Goal: Task Accomplishment & Management: Use online tool/utility

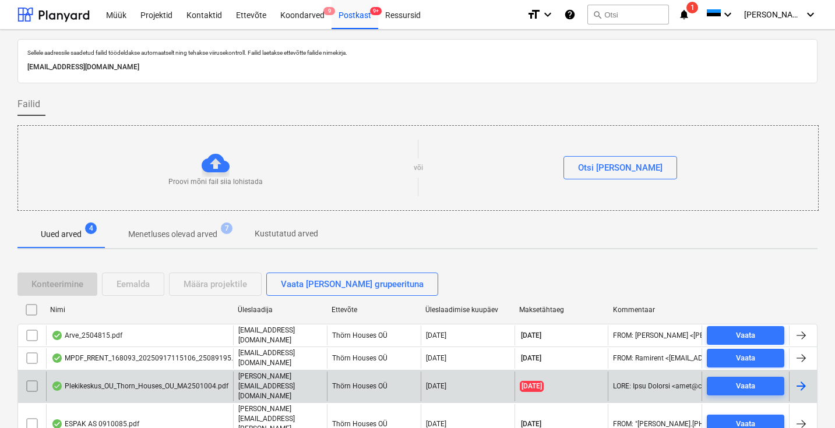
click at [115, 382] on div "Plekikeskus_OU_Thorn_Houses_OU_MA2501004.pdf" at bounding box center [139, 386] width 177 height 9
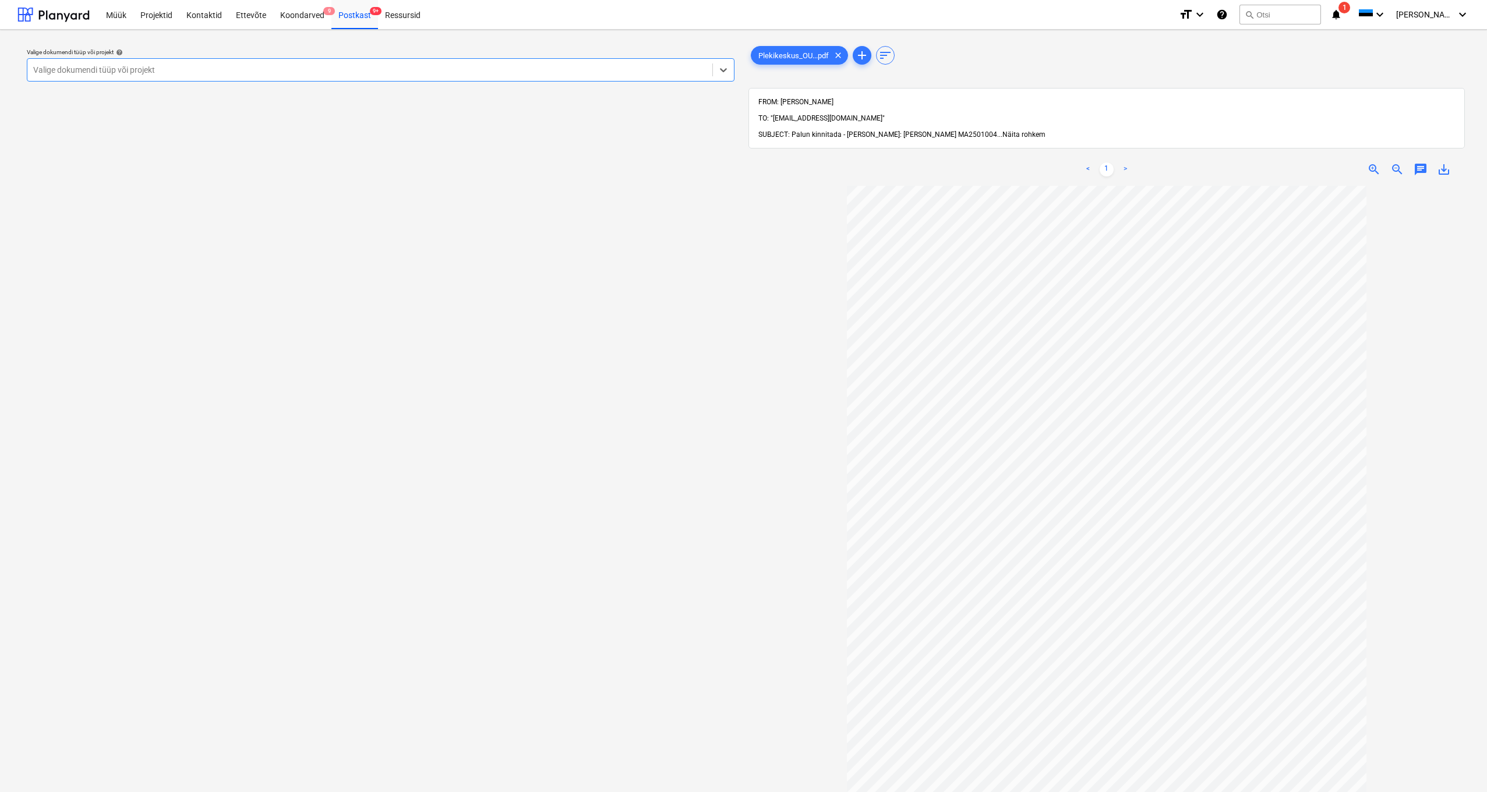
click at [838, 130] on span "Näita rohkem" at bounding box center [1023, 134] width 43 height 8
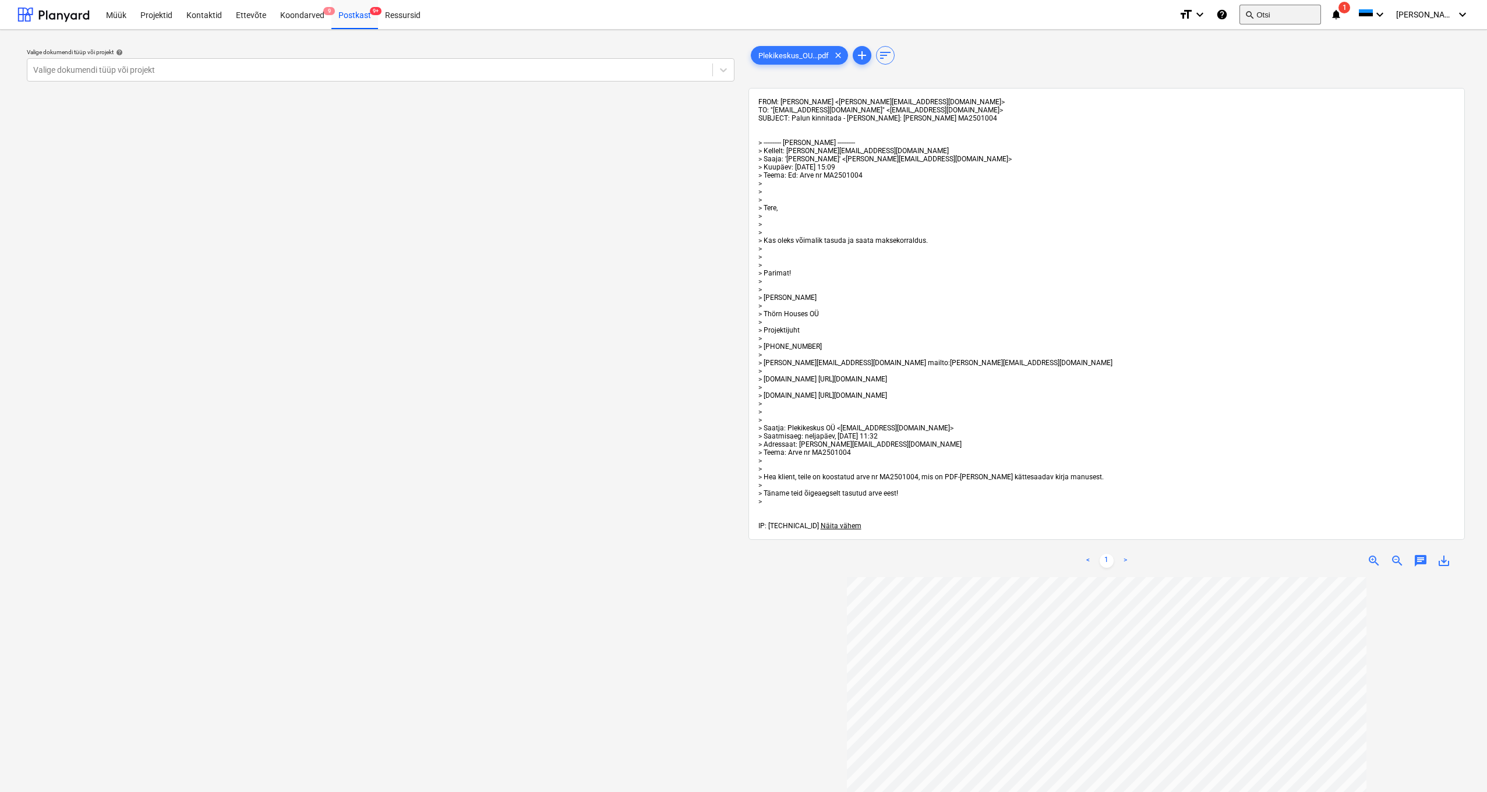
click at [838, 16] on button "search Otsi" at bounding box center [1280, 15] width 82 height 20
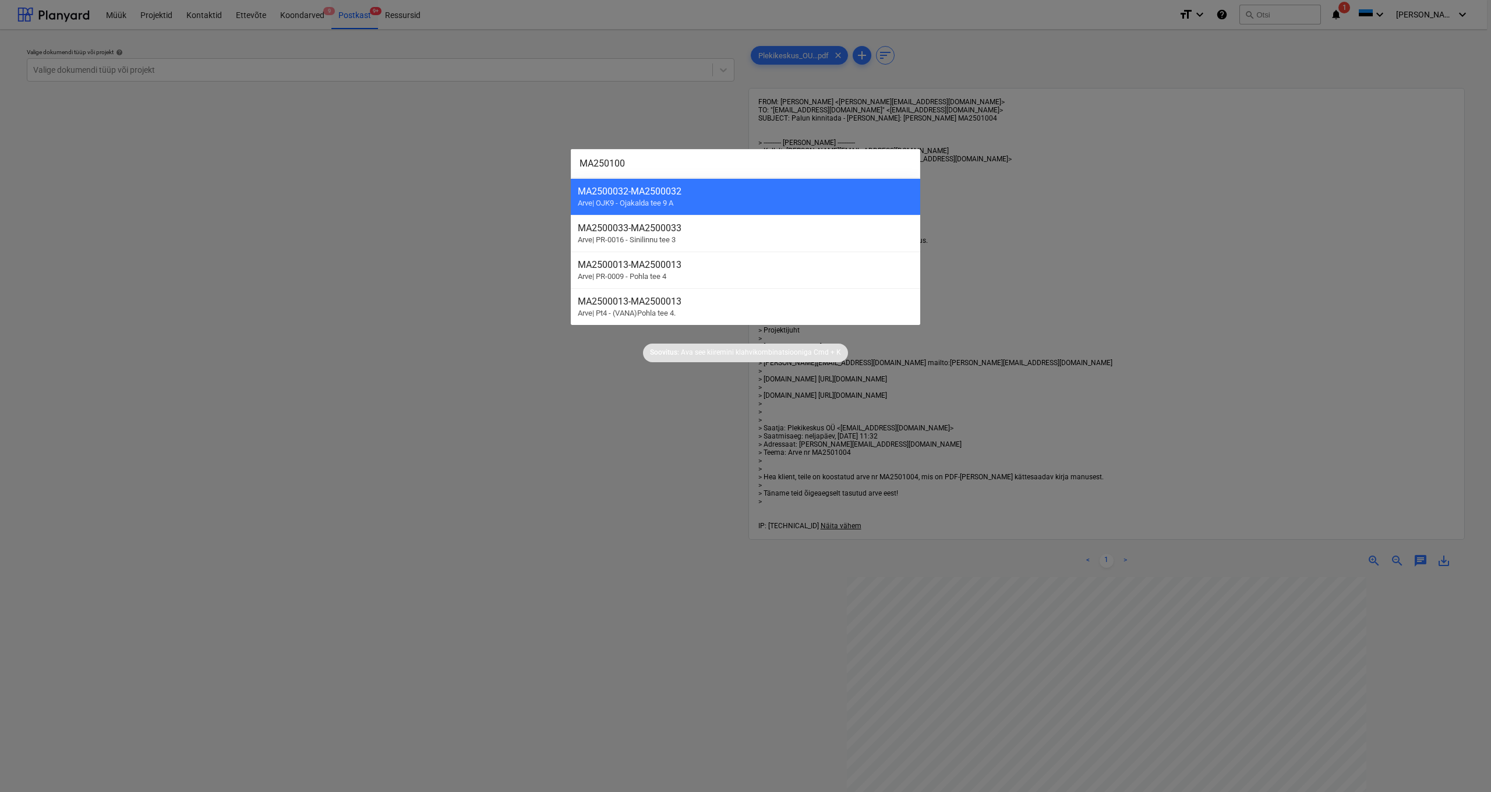
type input "MA2501004"
click at [628, 193] on div "MA2500004 - MA2500004" at bounding box center [746, 191] width 336 height 11
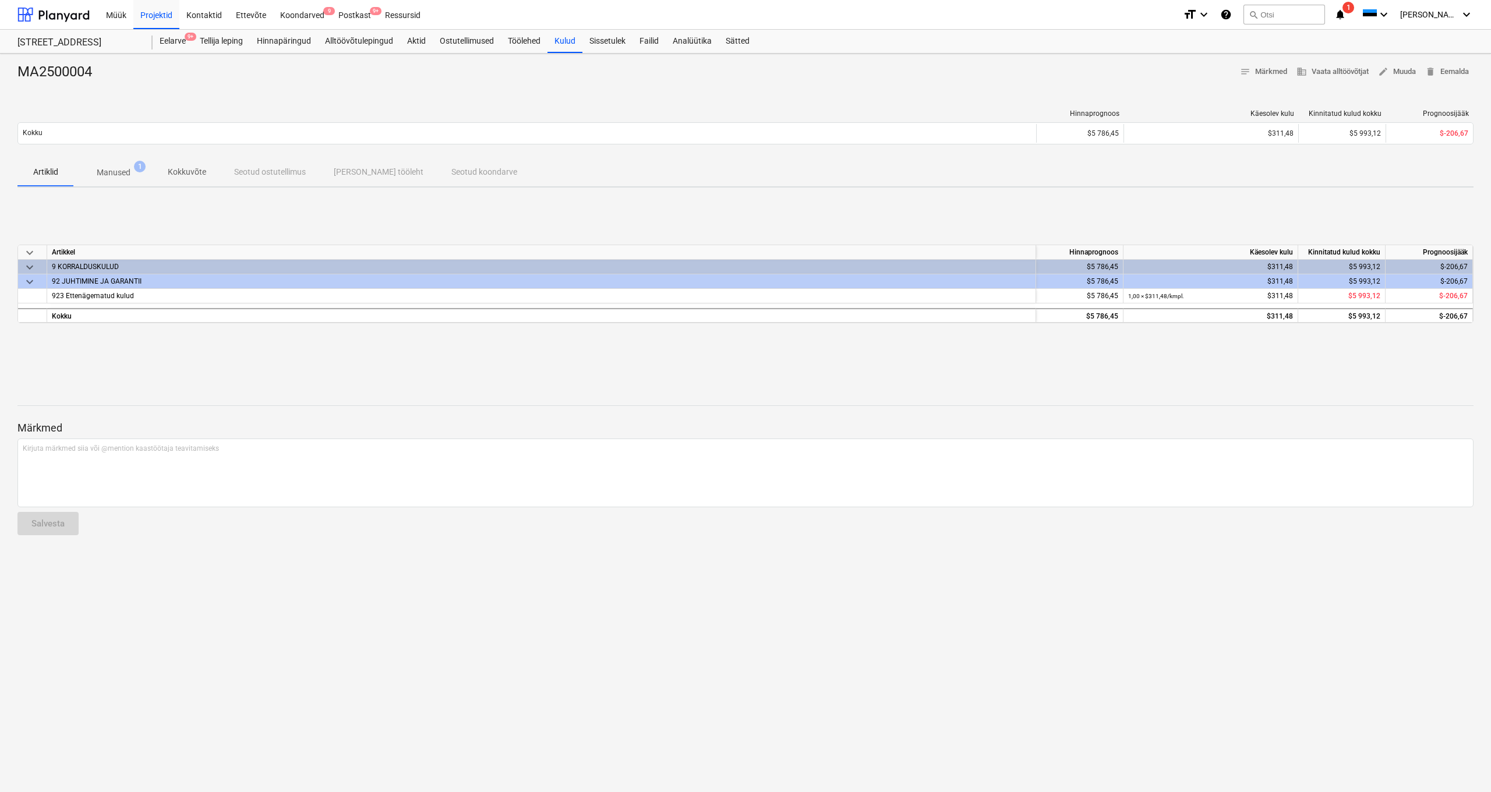
click at [128, 168] on p "Manused" at bounding box center [114, 173] width 34 height 12
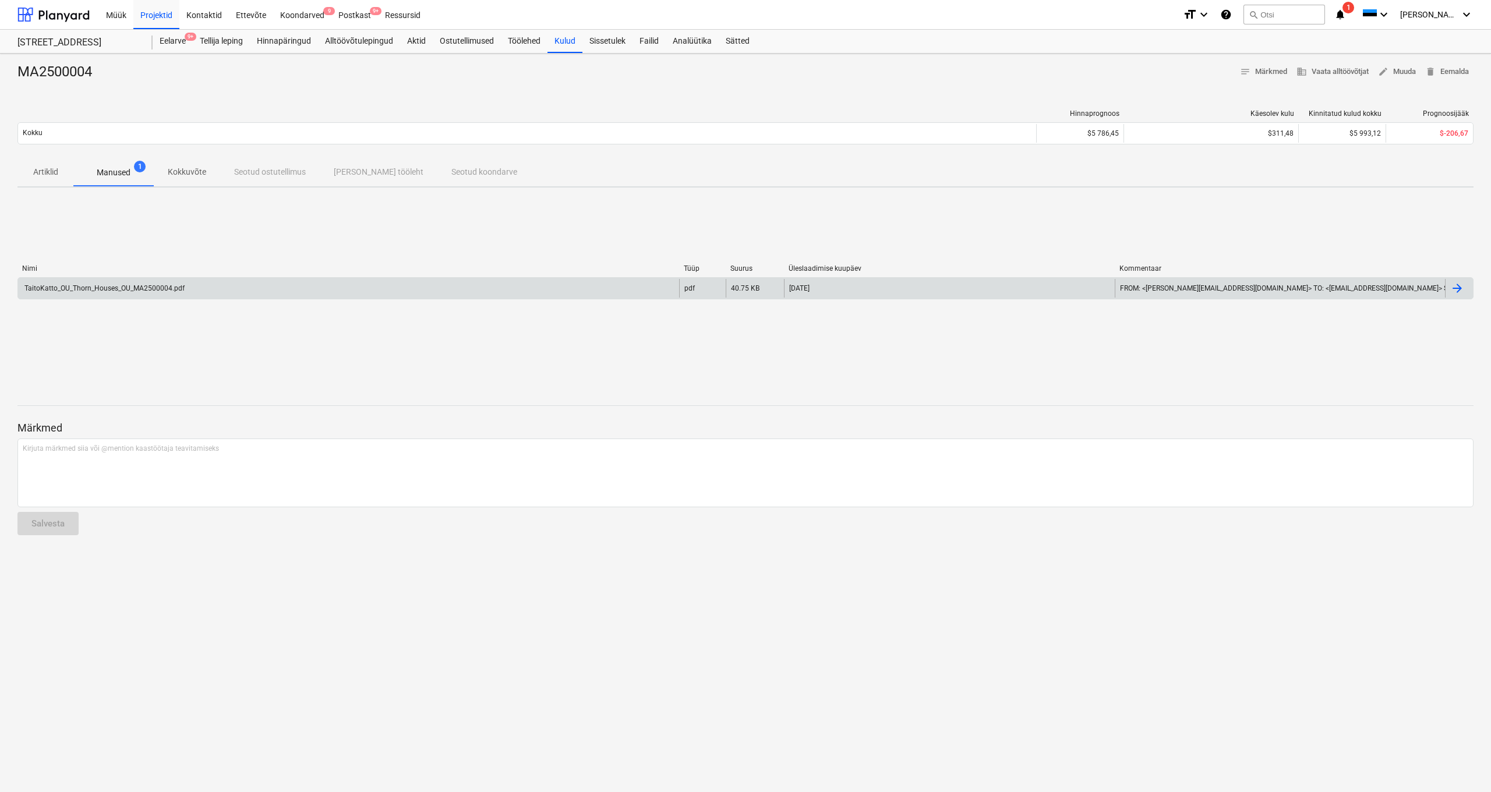
click at [191, 291] on div "TaitoKatto_OU_Thorn_Houses_OU_MA2500004.pdf" at bounding box center [348, 288] width 661 height 19
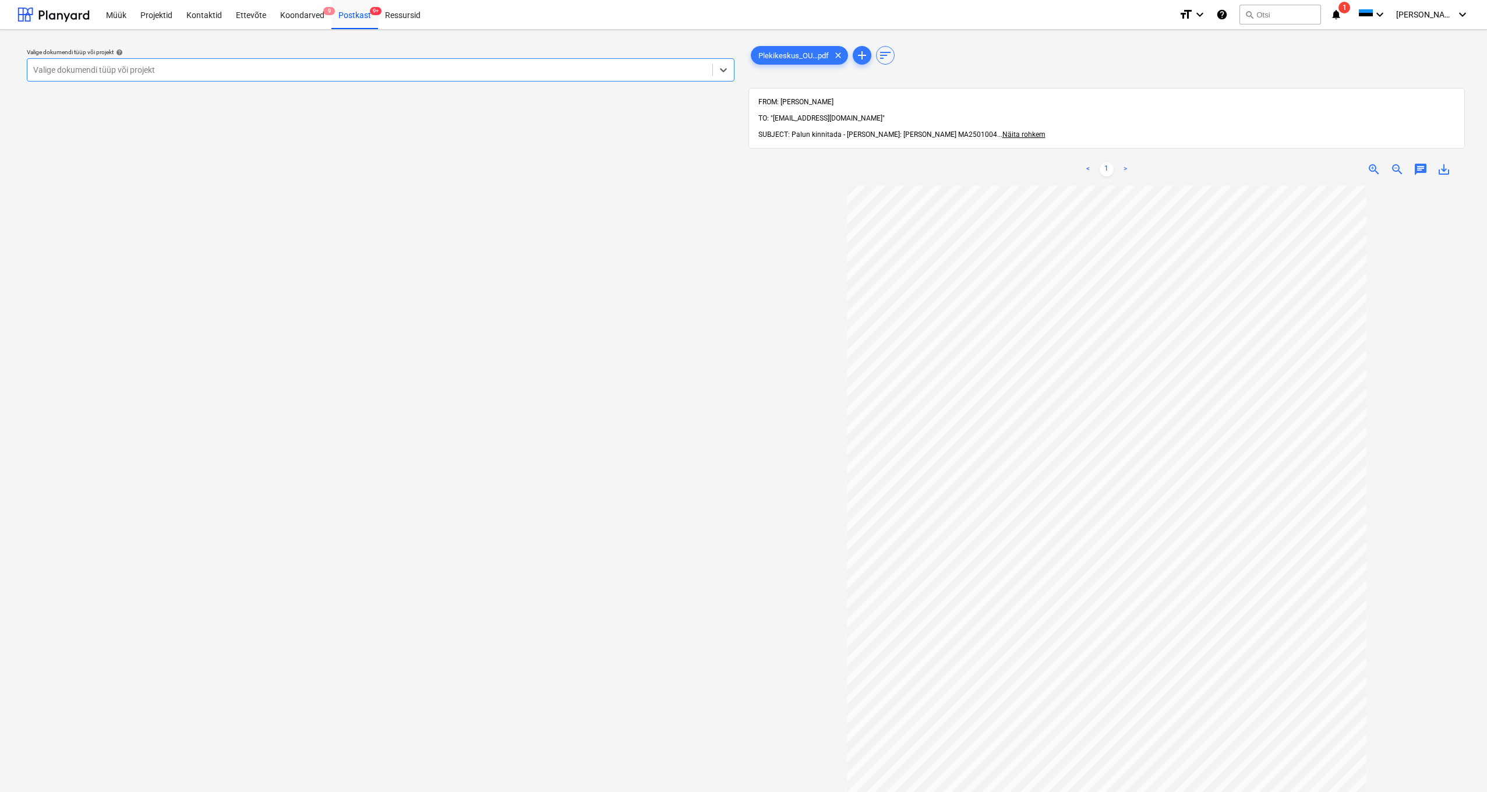
click at [52, 72] on div "Valige dokumendi tüüp või projekt" at bounding box center [369, 69] width 673 height 9
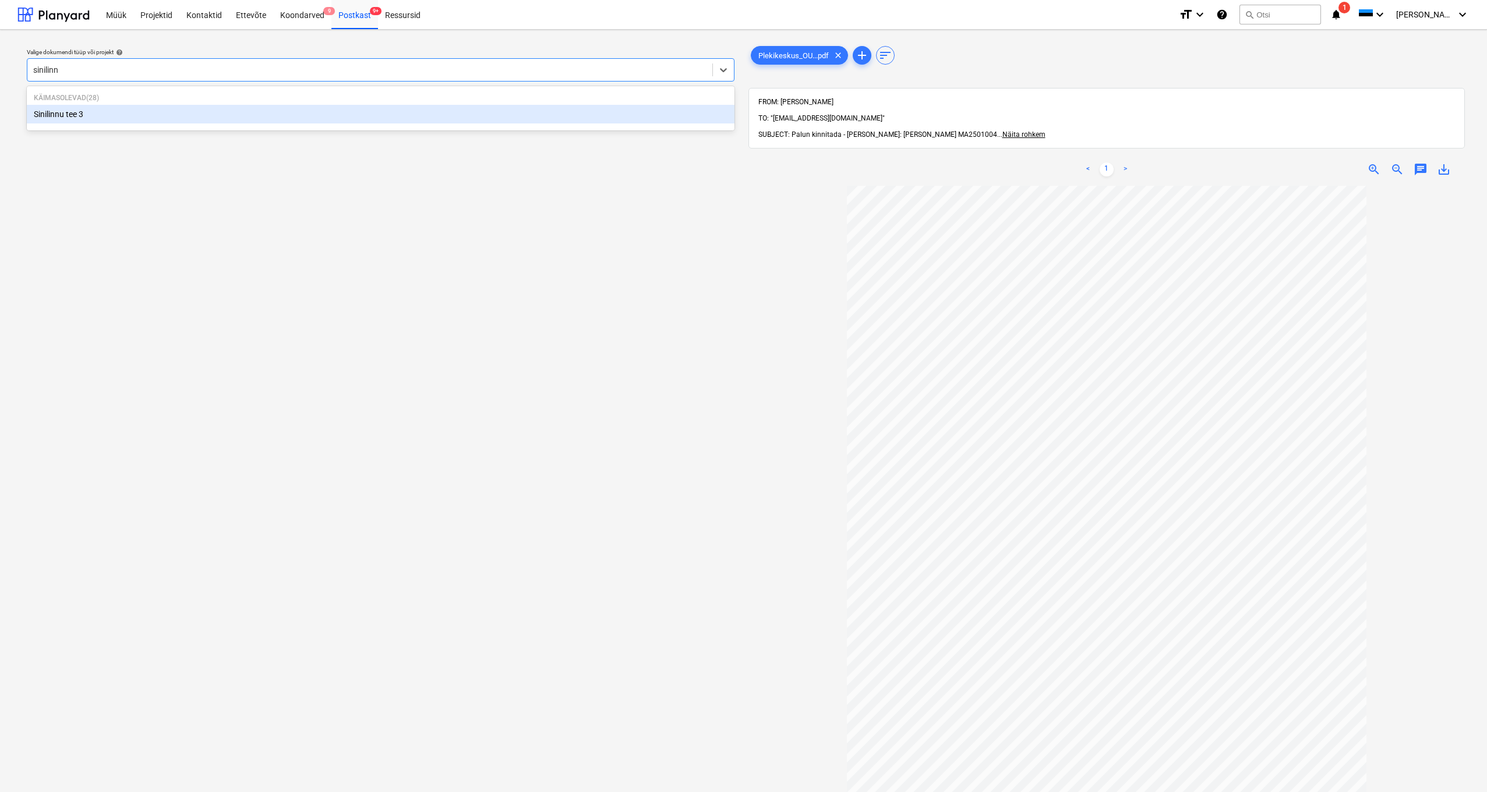
type input "sinilinnu"
click at [57, 117] on div "Sinilinnu tee 3" at bounding box center [381, 114] width 708 height 19
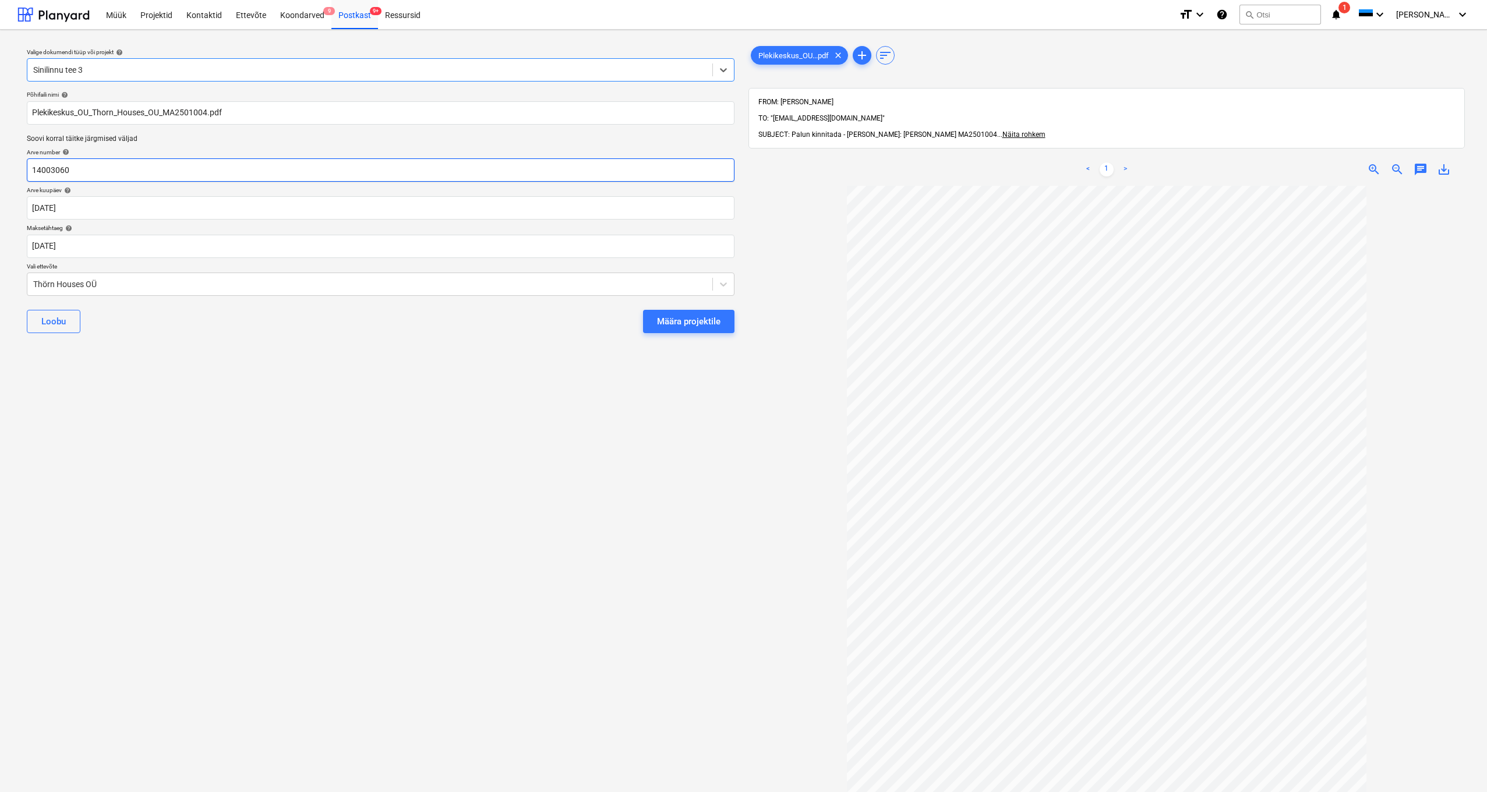
click at [80, 171] on input "14003060" at bounding box center [381, 169] width 708 height 23
type input "1"
type input "MA2501004"
click at [33, 282] on div "Thörn Houses OÜ" at bounding box center [369, 284] width 685 height 16
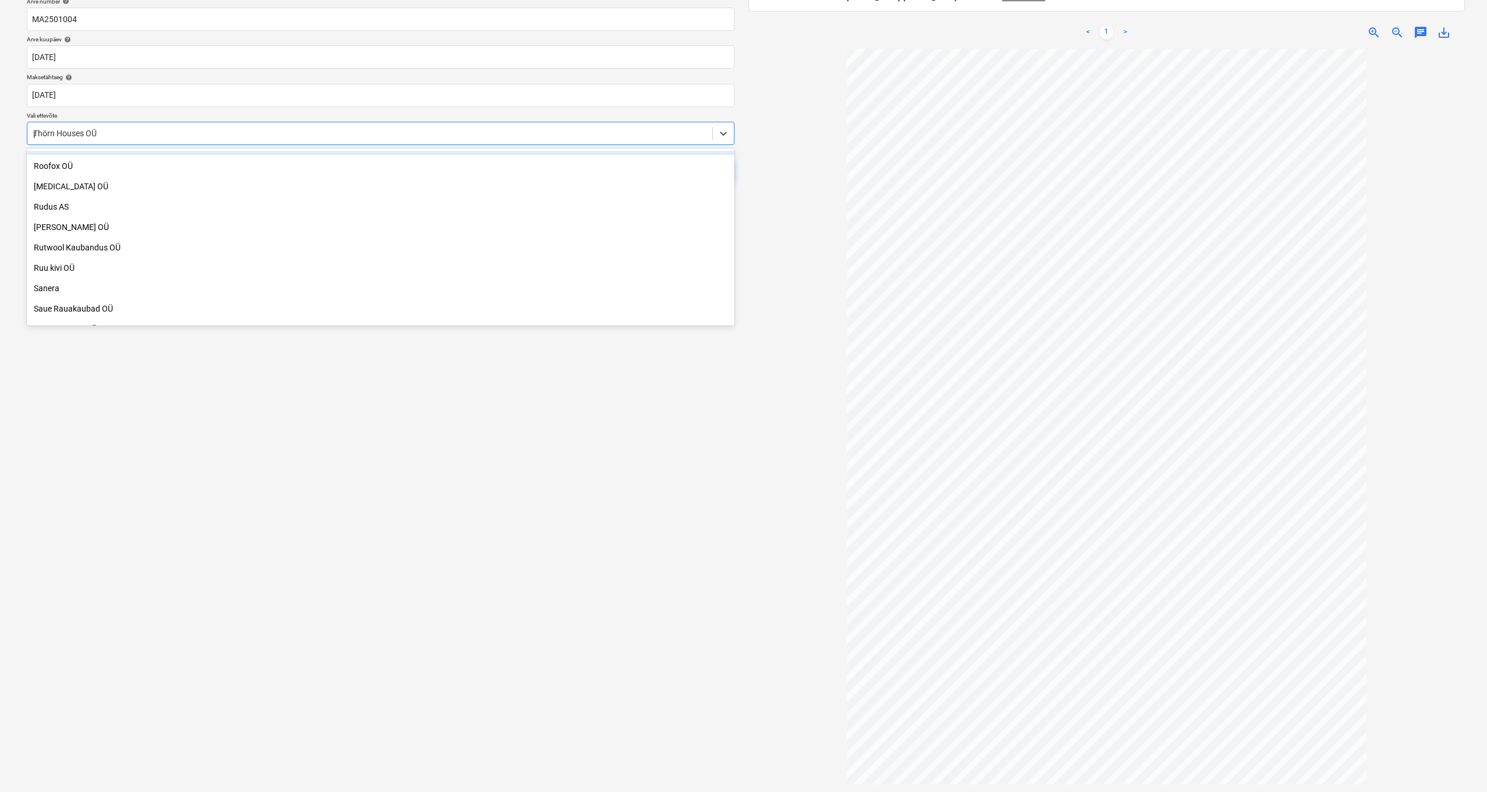
scroll to position [1905, 0]
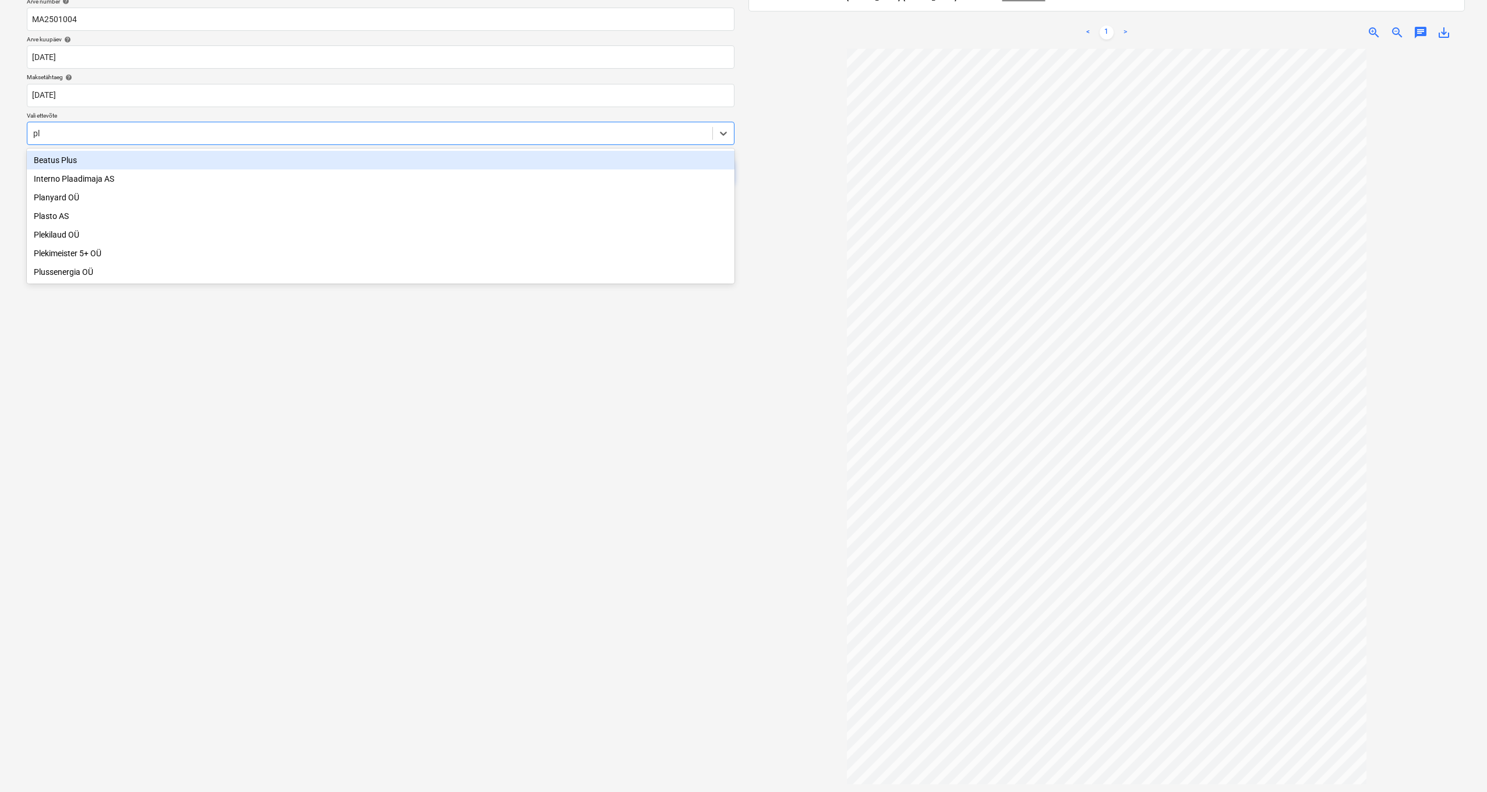
type input "ple"
